Goal: Information Seeking & Learning: Learn about a topic

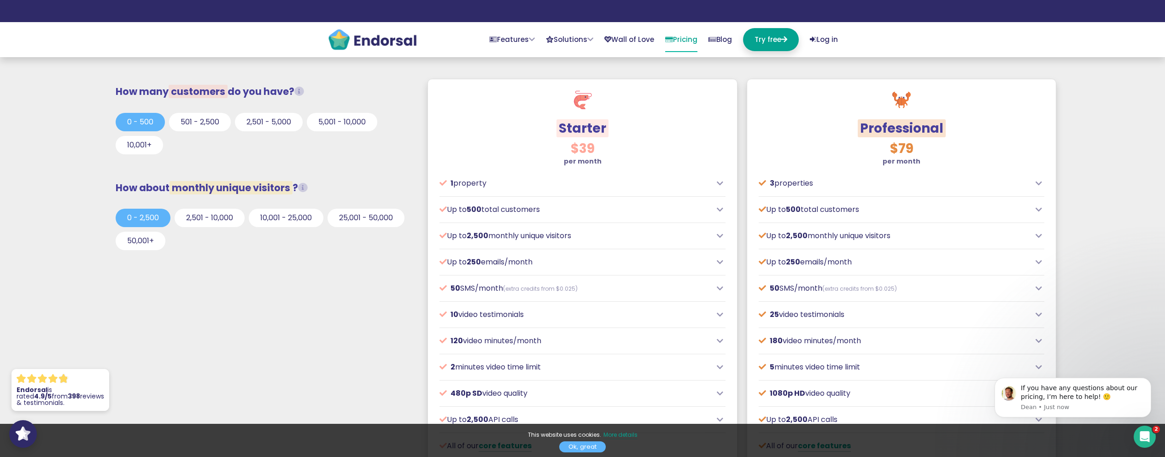
scroll to position [276, 0]
click at [217, 129] on button "501 - 2,500" at bounding box center [200, 123] width 62 height 18
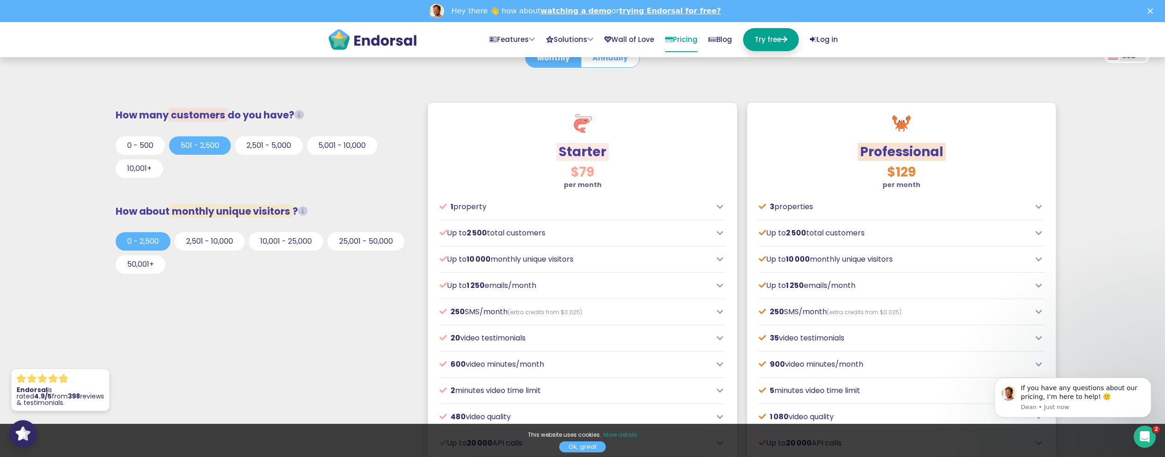
click at [663, 203] on p "1 property" at bounding box center [576, 206] width 272 height 11
click at [720, 207] on icon at bounding box center [720, 206] width 6 height 7
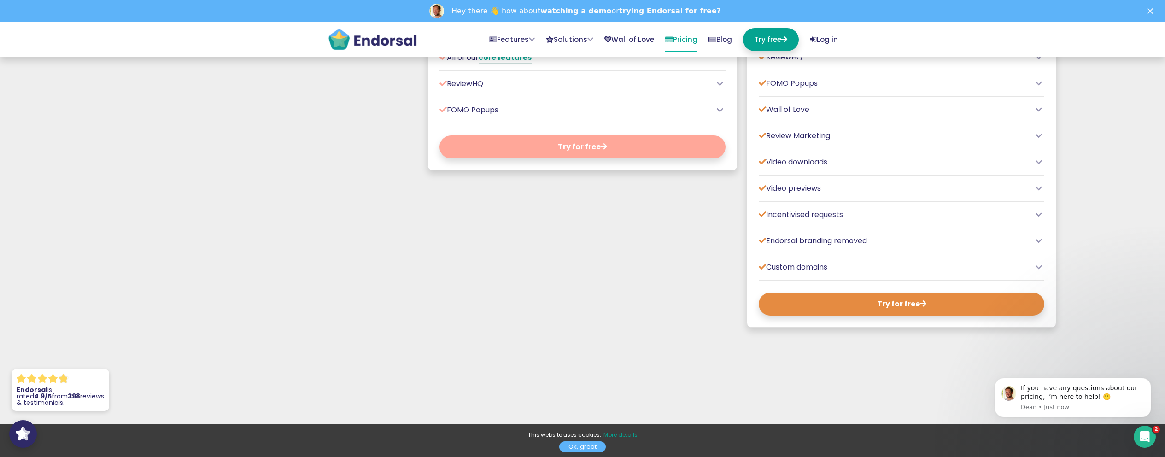
scroll to position [737, 0]
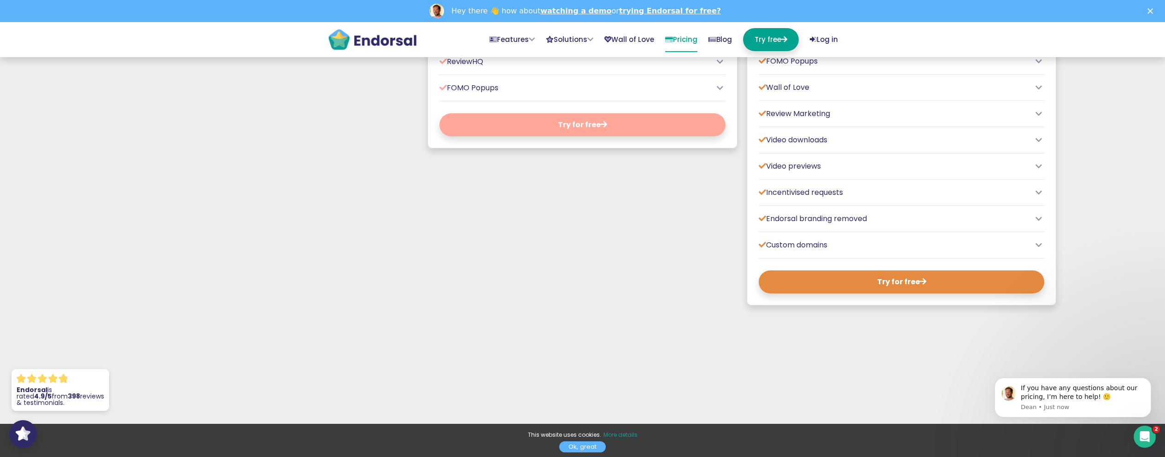
drag, startPoint x: 859, startPoint y: 254, endPoint x: 860, endPoint y: 247, distance: 7.4
click at [859, 251] on div "$129 per month Perfect for growing businesses including SaaS and e-commerce, lo…" at bounding box center [901, 2] width 309 height 606
click at [857, 242] on p "Custom domains" at bounding box center [895, 245] width 272 height 11
click at [1047, 242] on div "$129 per month Perfect for growing businesses including SaaS and e-commerce, lo…" at bounding box center [901, 2] width 309 height 606
click at [1037, 246] on icon at bounding box center [1039, 244] width 6 height 7
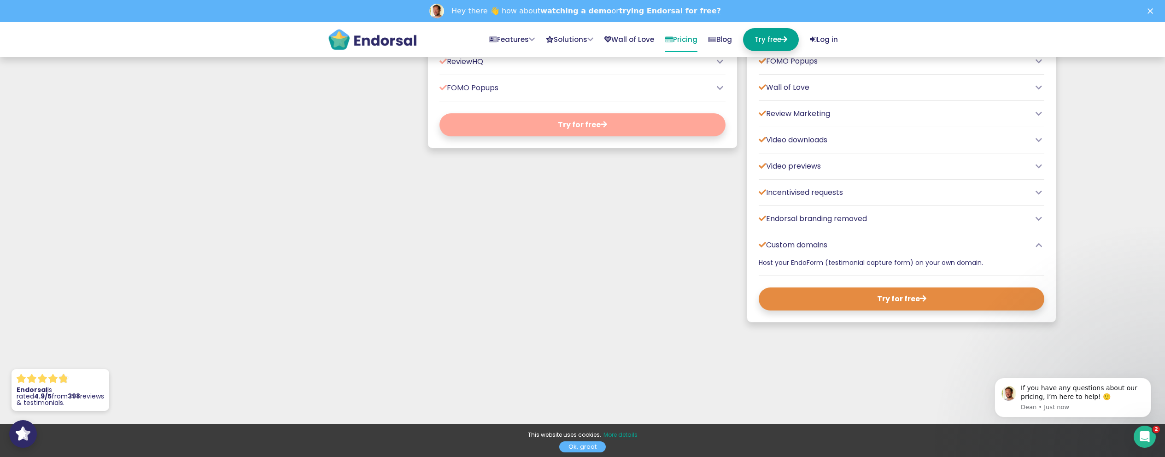
scroll to position [184, 0]
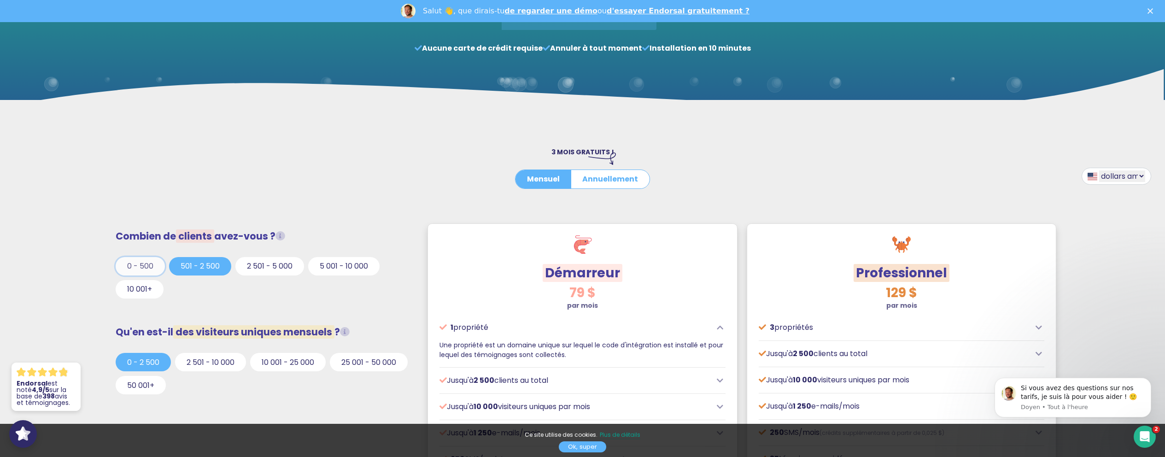
click at [142, 271] on button "0 - 500" at bounding box center [140, 266] width 49 height 18
click at [193, 360] on font "2 501 - 10 000" at bounding box center [211, 362] width 48 height 11
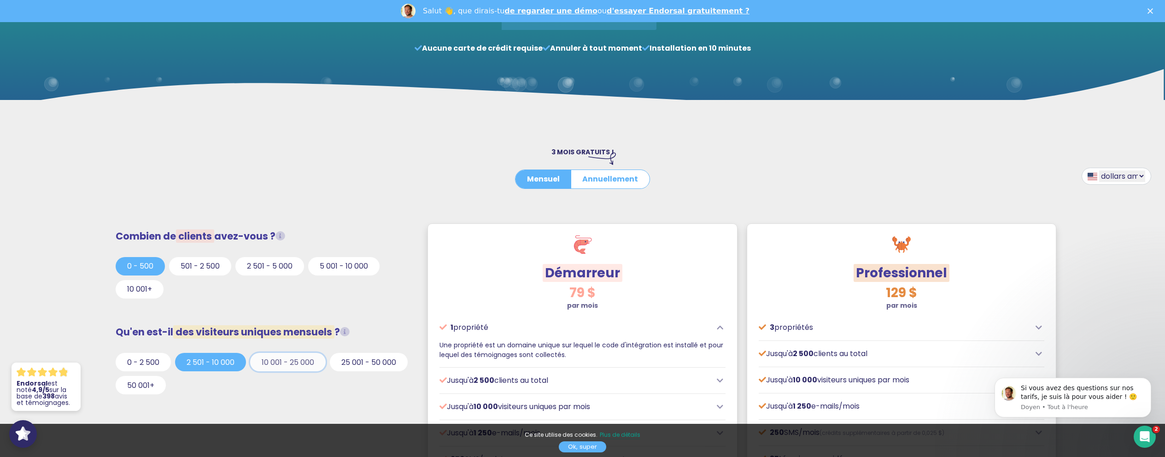
click at [279, 363] on font "10 001 - 25 000" at bounding box center [288, 362] width 53 height 11
click at [341, 367] on font "25 001 - 50 000" at bounding box center [368, 362] width 55 height 11
click at [154, 381] on font "50 001+" at bounding box center [140, 385] width 27 height 11
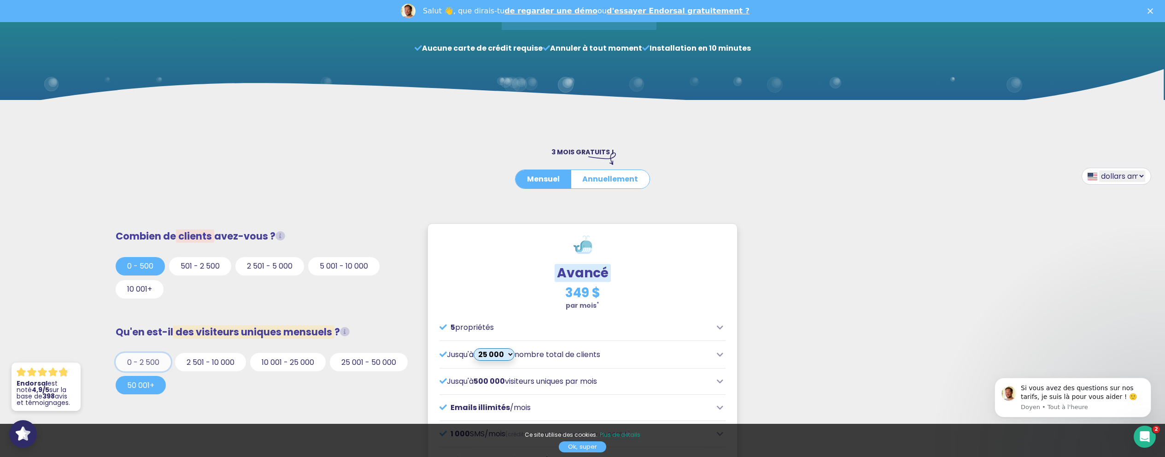
click at [144, 365] on font "0 - 2 500" at bounding box center [143, 362] width 32 height 11
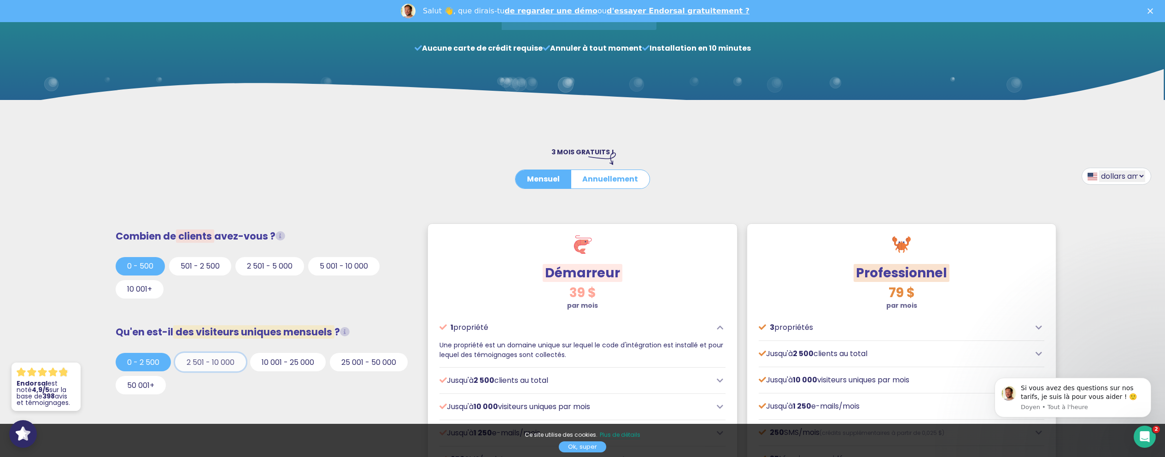
click at [217, 361] on font "2 501 - 10 000" at bounding box center [211, 362] width 48 height 11
click at [348, 332] on icon at bounding box center [345, 332] width 10 height 10
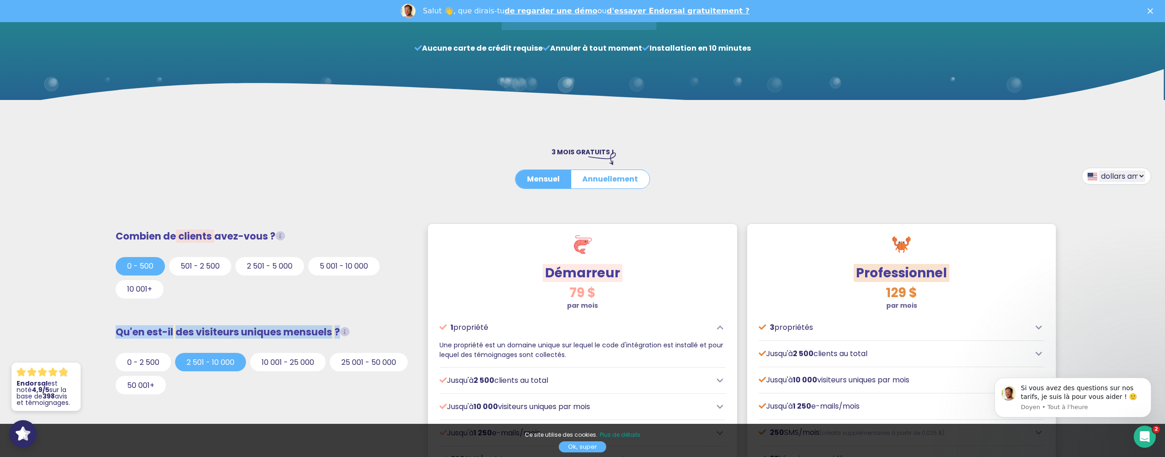
click at [348, 332] on icon at bounding box center [345, 332] width 10 height 10
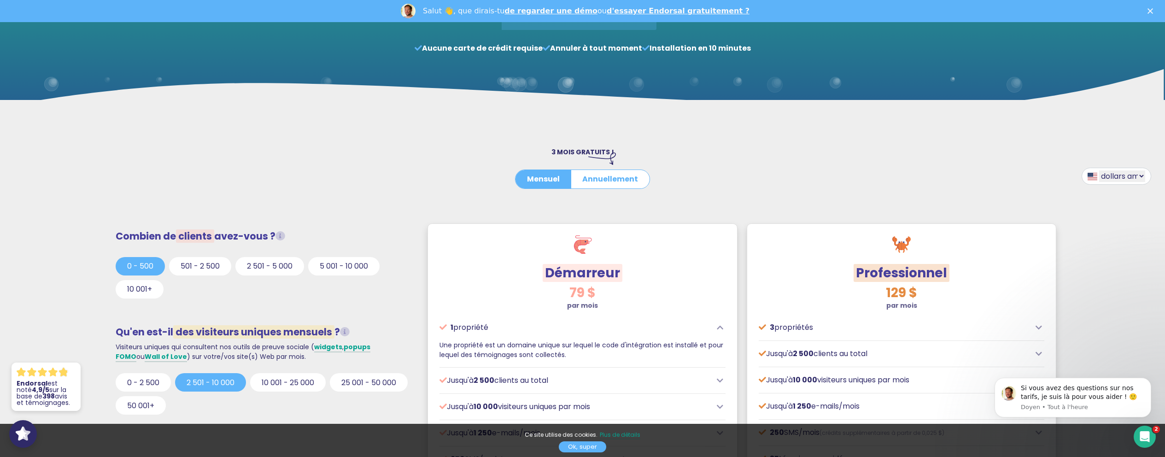
click at [363, 313] on div at bounding box center [264, 309] width 296 height 12
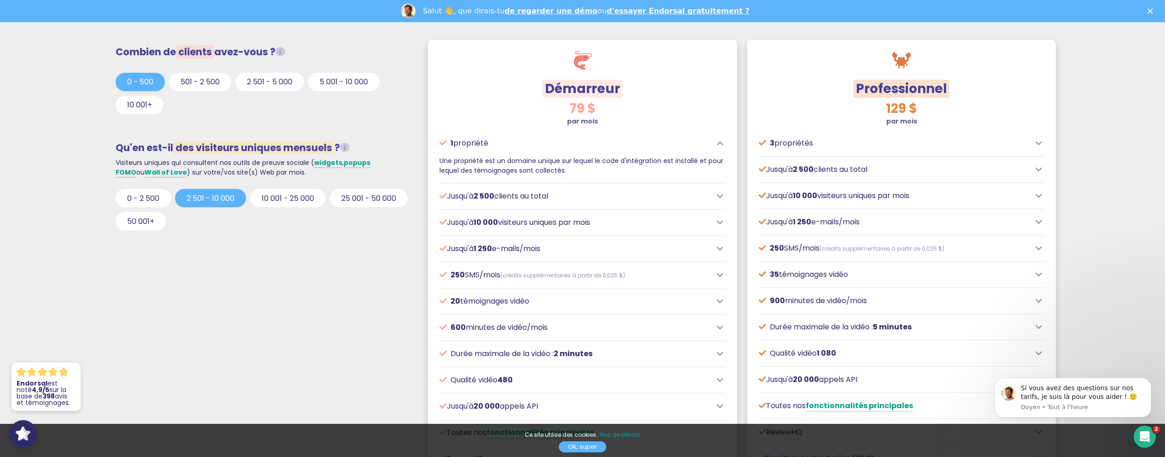
scroll to position [553, 0]
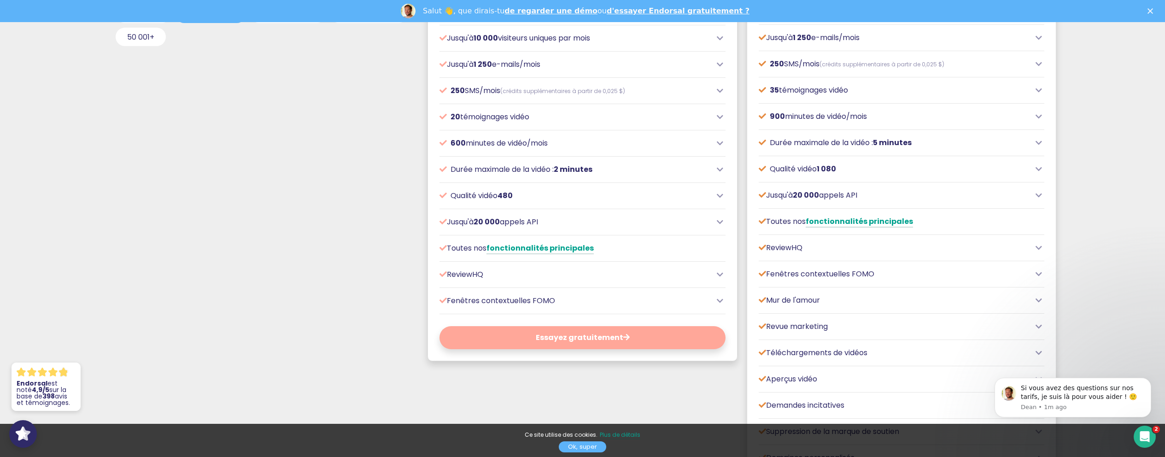
click at [822, 305] on p "Mur de l'amour" at bounding box center [895, 300] width 272 height 11
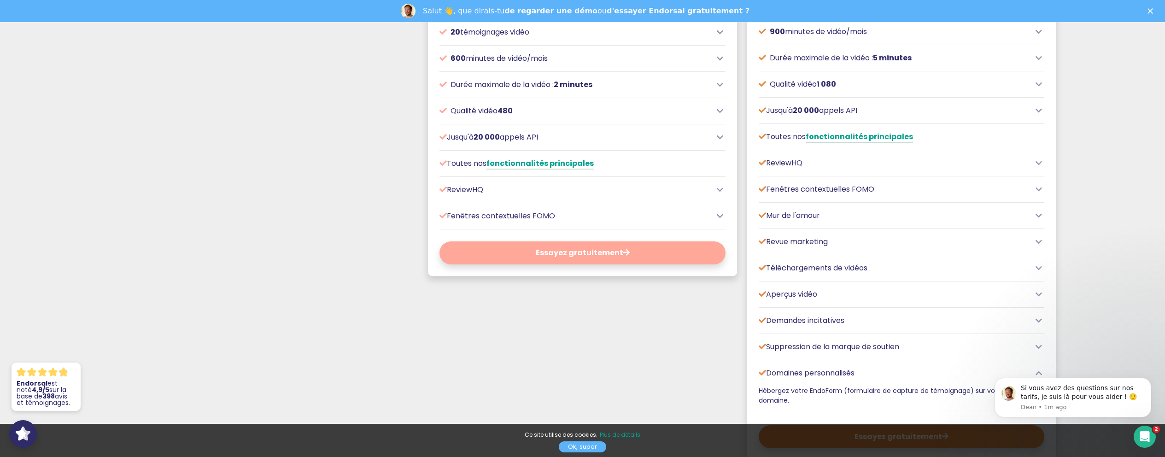
scroll to position [645, 0]
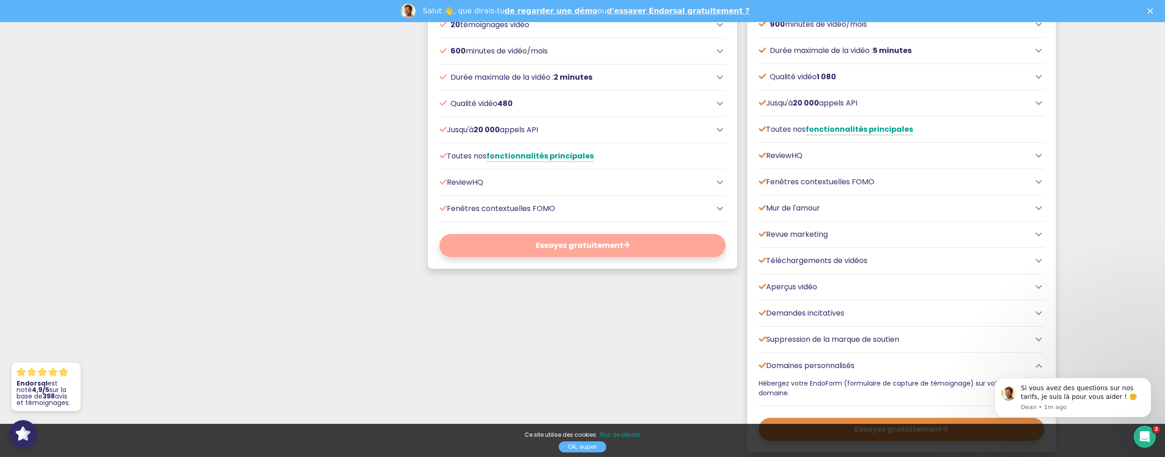
click at [1037, 209] on icon at bounding box center [1039, 208] width 6 height 7
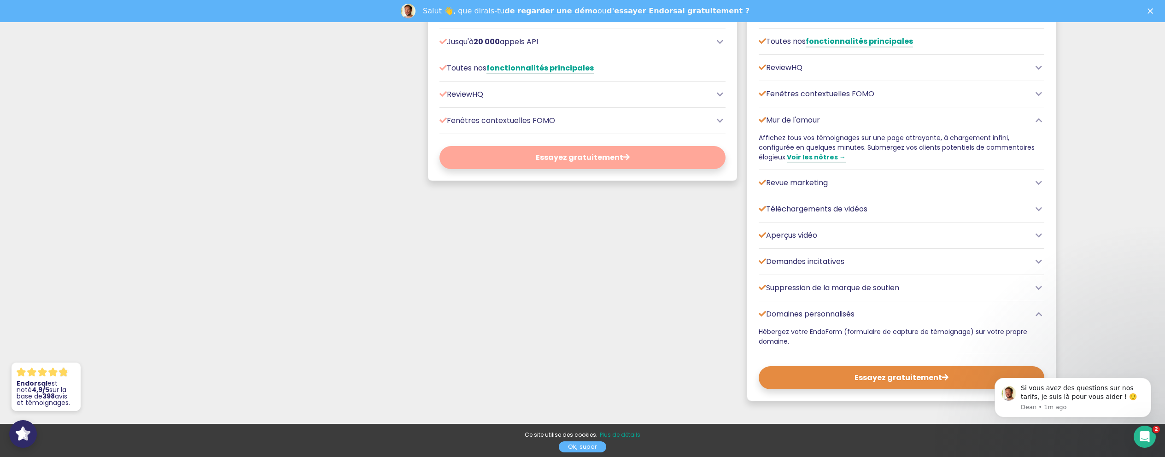
scroll to position [737, 0]
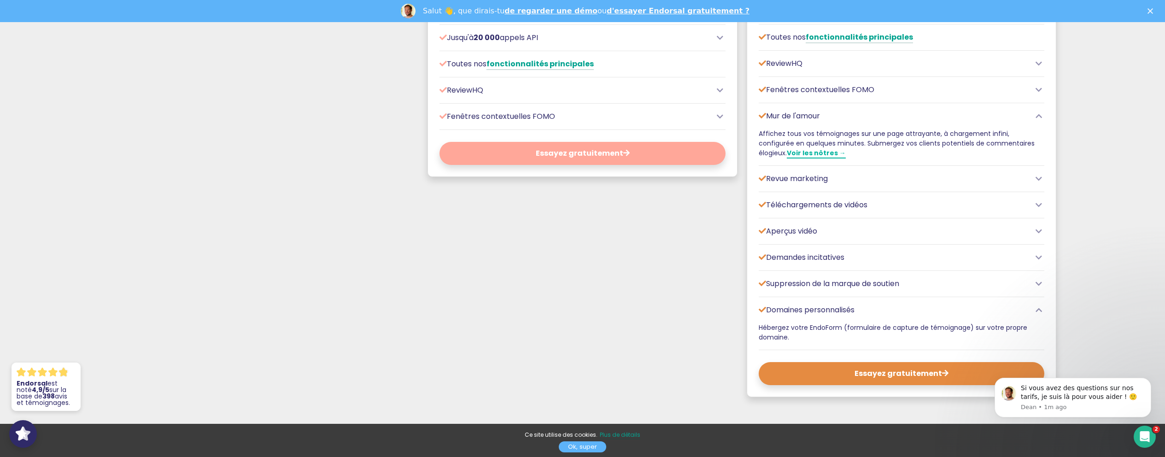
click at [846, 148] on font "Voir les nôtres →" at bounding box center [816, 152] width 59 height 9
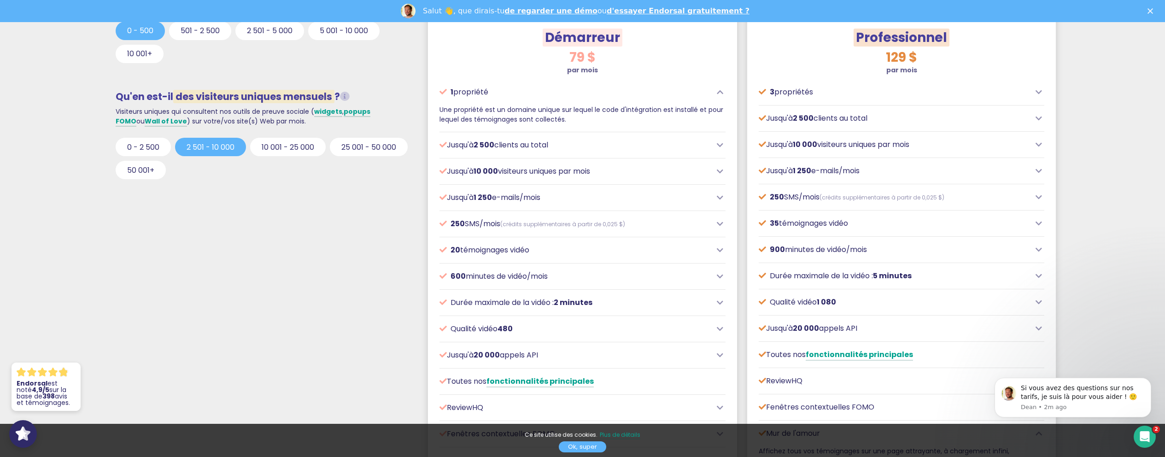
scroll to position [461, 0]
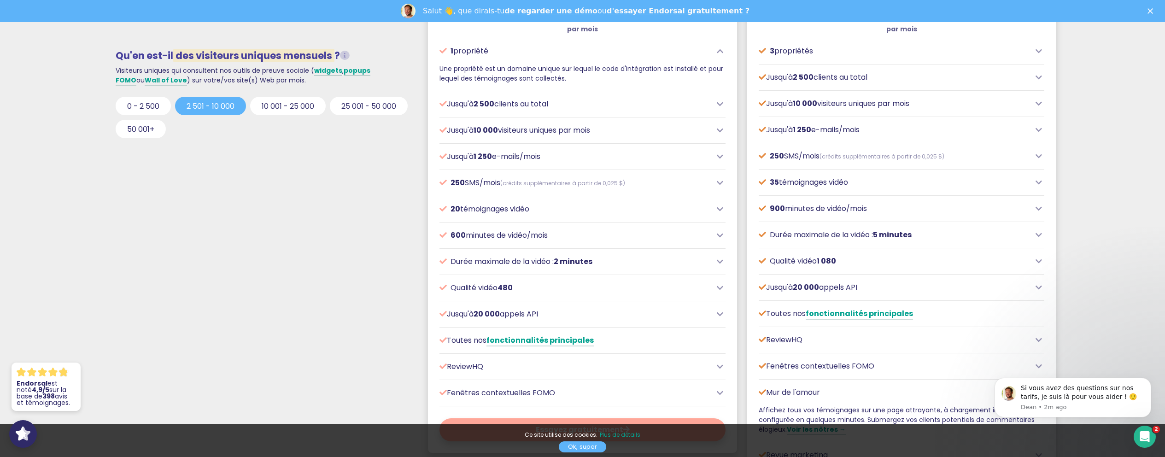
click at [610, 157] on p "Jusqu'à 1 250 e-mails/mois" at bounding box center [576, 156] width 272 height 11
click at [718, 156] on icon at bounding box center [720, 156] width 6 height 7
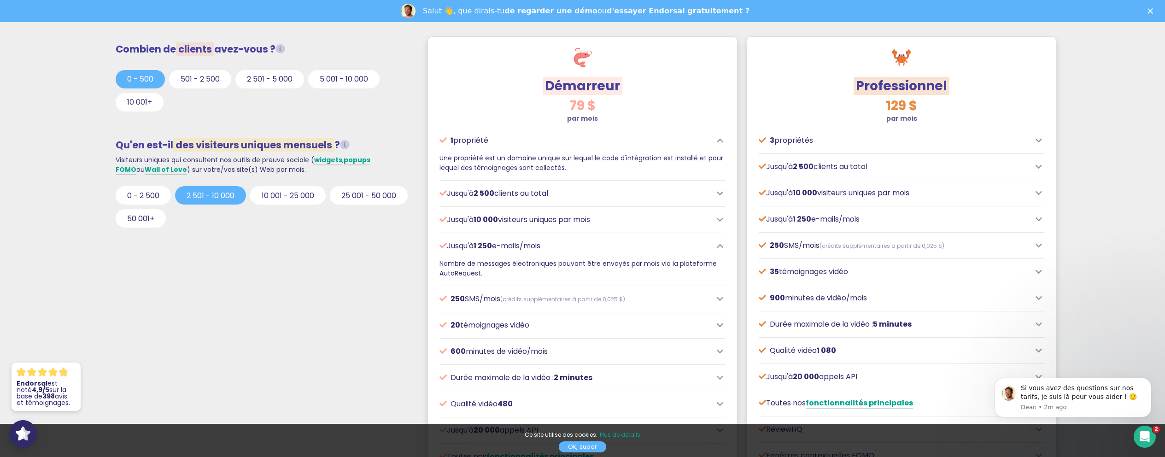
scroll to position [369, 0]
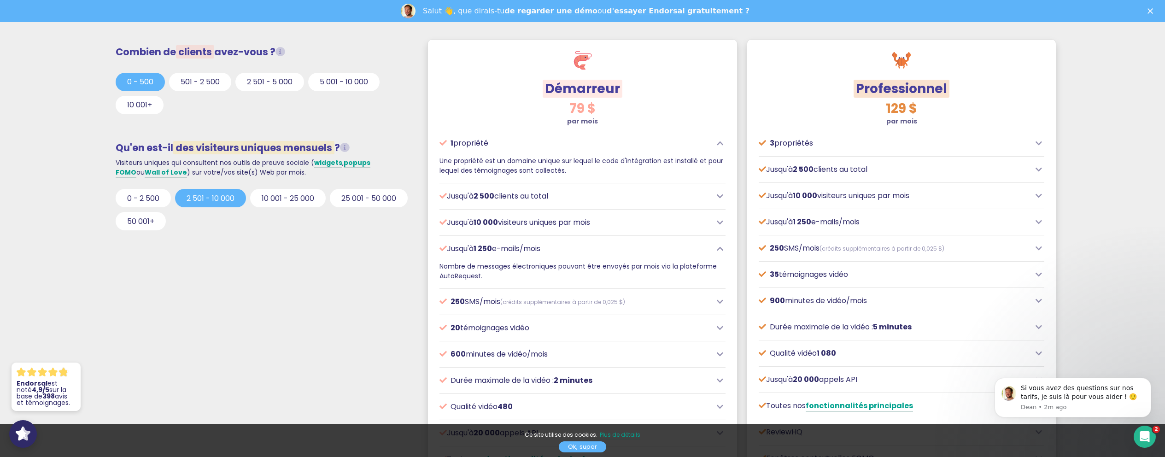
click at [820, 136] on div at bounding box center [902, 132] width 286 height 12
click at [1042, 143] on icon at bounding box center [1039, 143] width 6 height 7
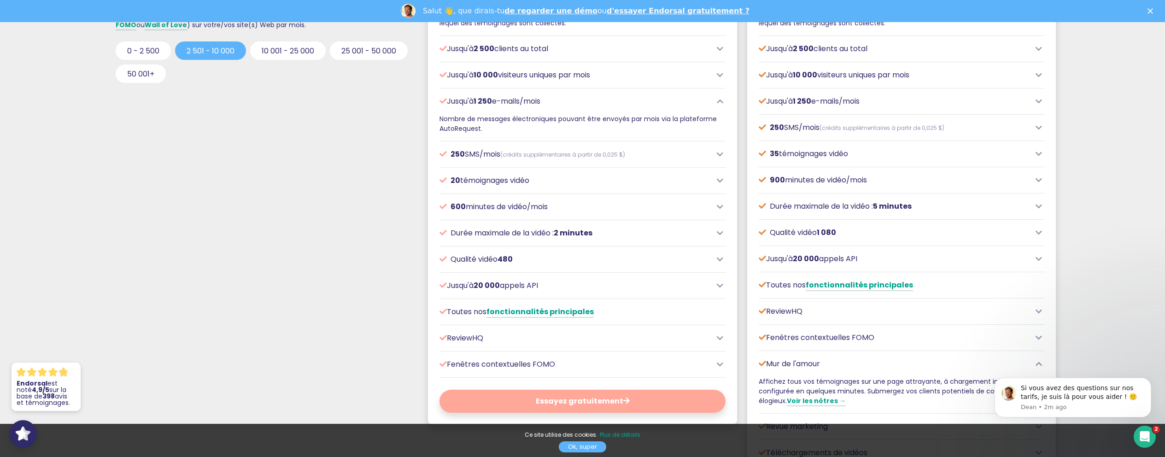
scroll to position [553, 0]
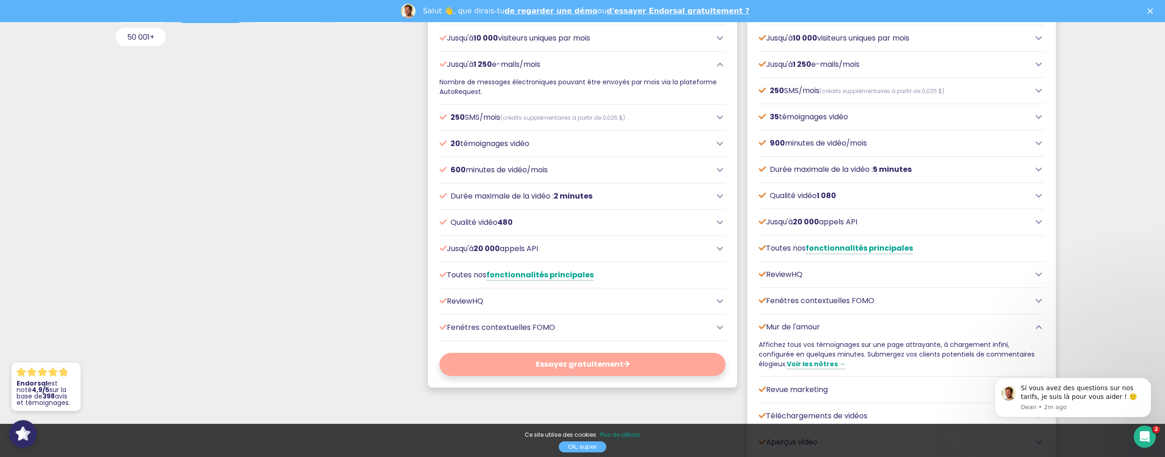
click at [1036, 170] on icon at bounding box center [1039, 169] width 6 height 7
